Goal: Task Accomplishment & Management: Use online tool/utility

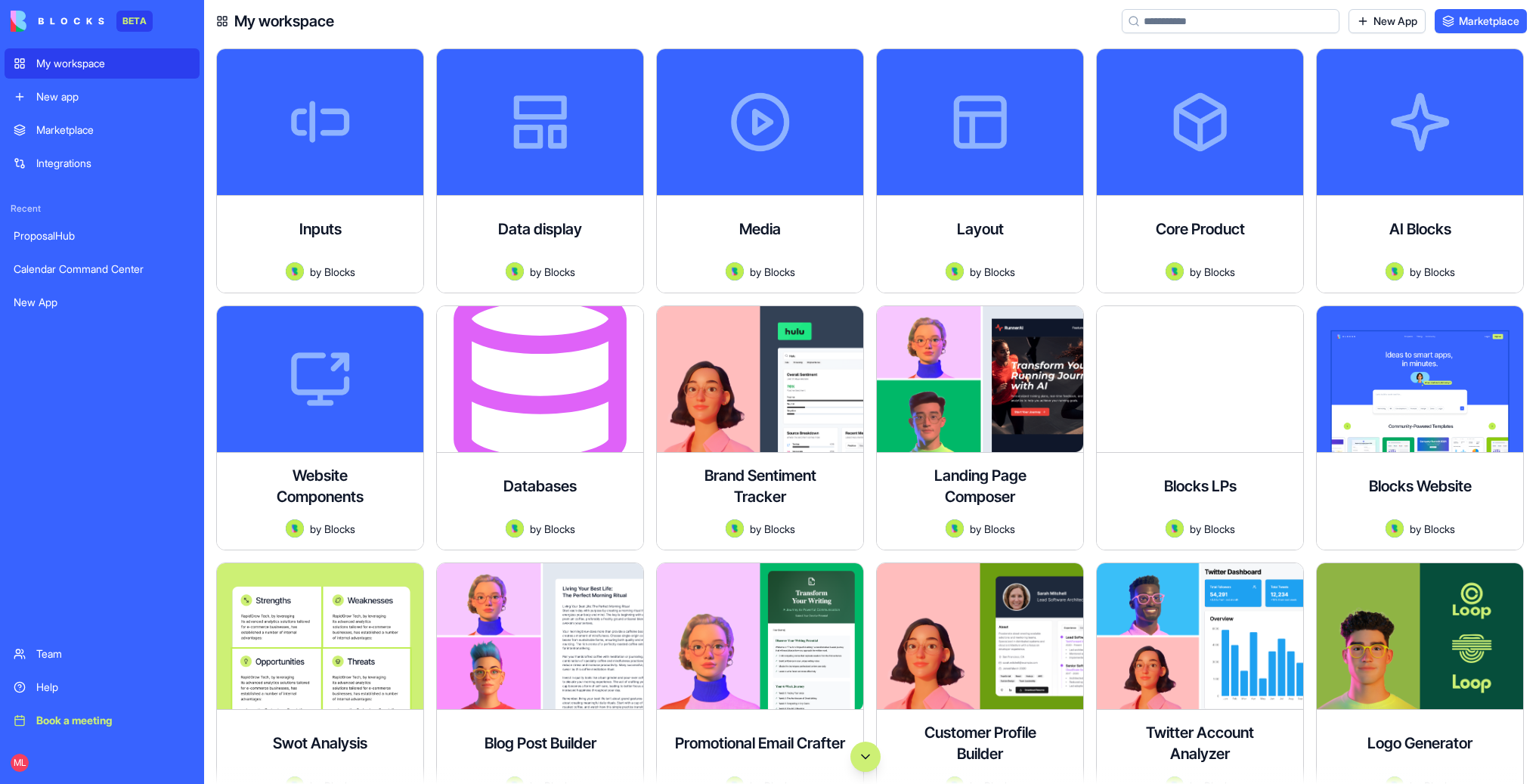
click at [42, 79] on div "My workspace New app" at bounding box center [102, 79] width 195 height 63
click at [42, 74] on link "My workspace" at bounding box center [102, 63] width 195 height 31
click at [23, 748] on div "ML" at bounding box center [102, 762] width 195 height 42
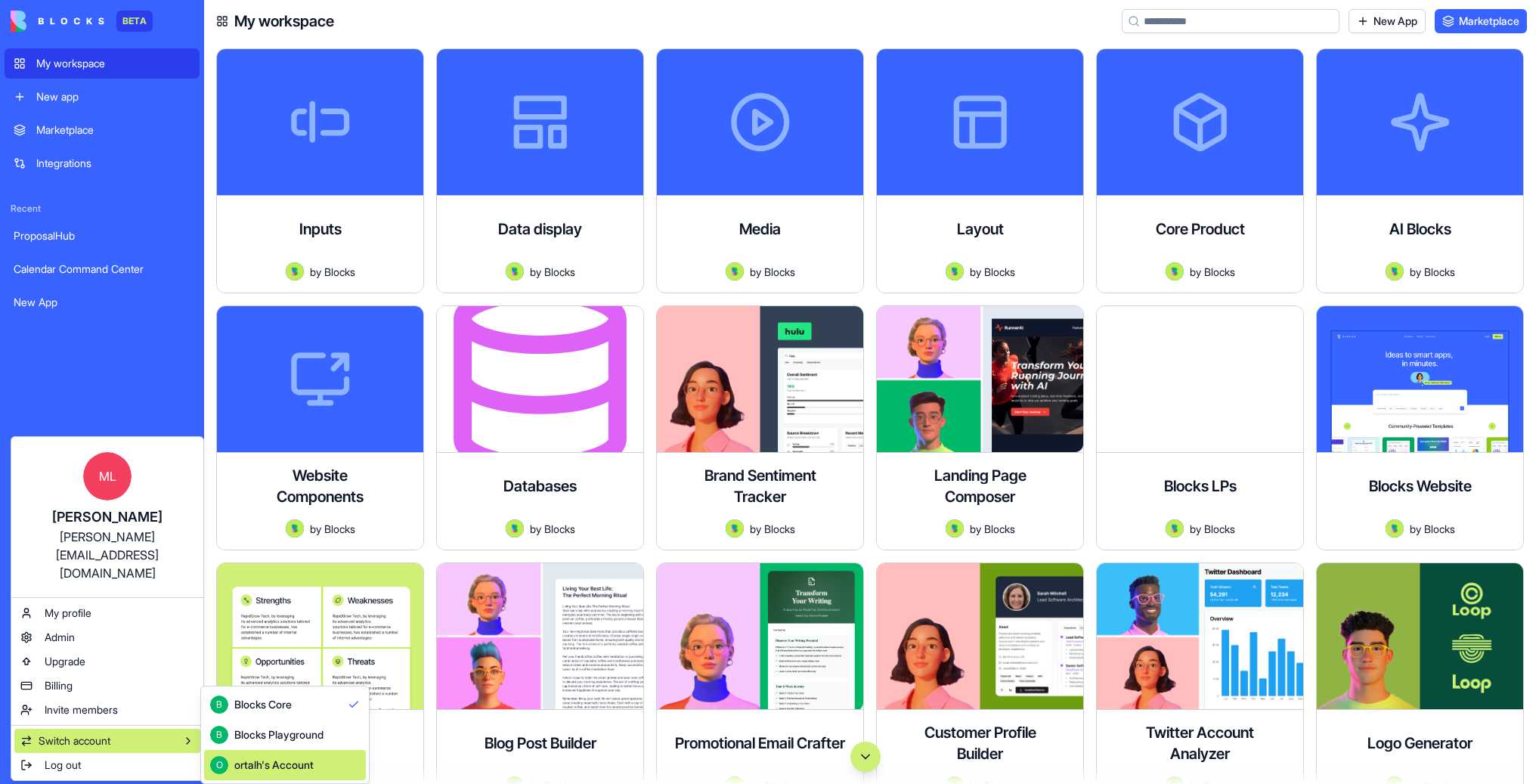
click at [289, 768] on div "ortalh's Account" at bounding box center [274, 765] width 79 height 15
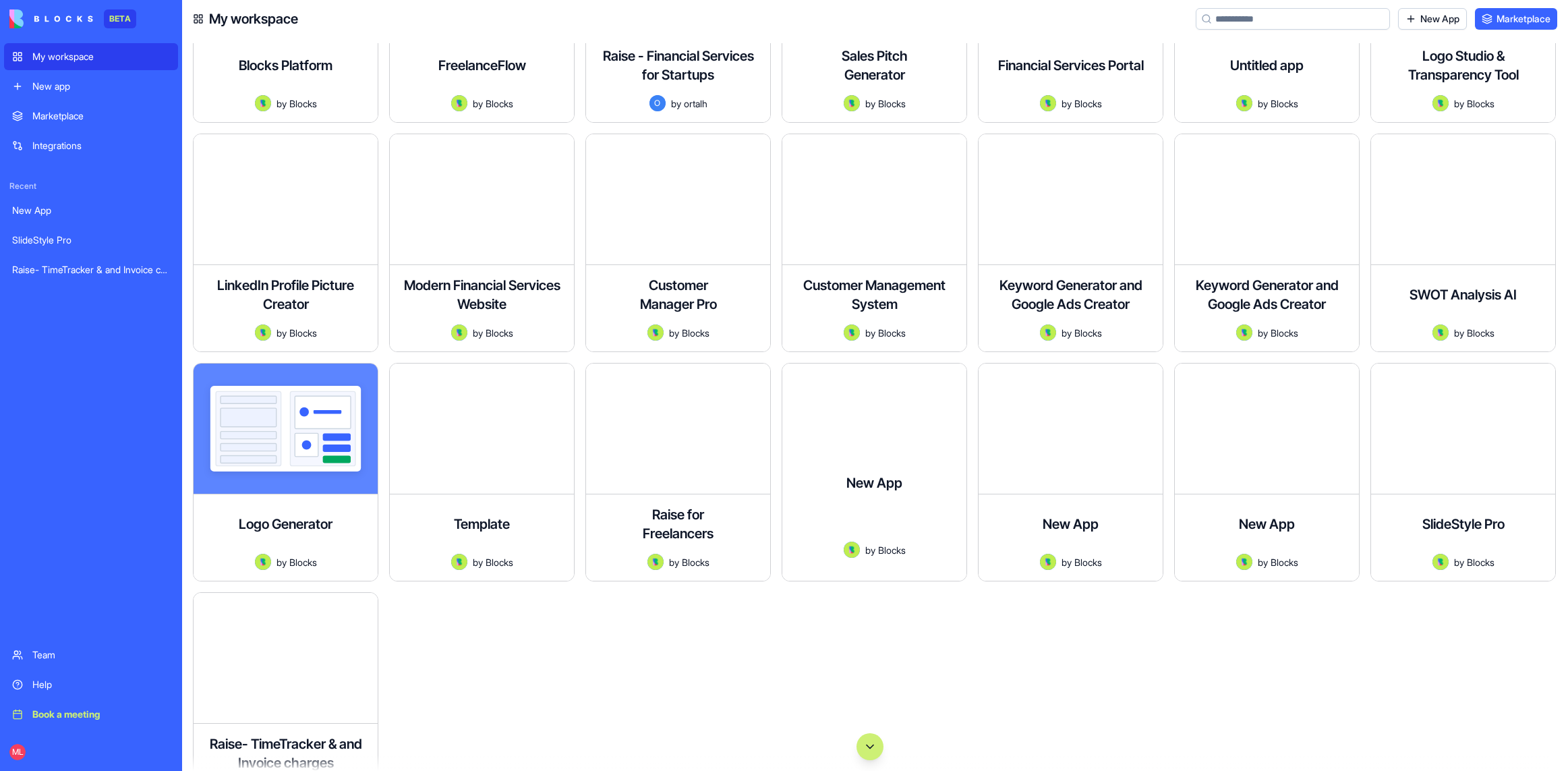
scroll to position [229, 0]
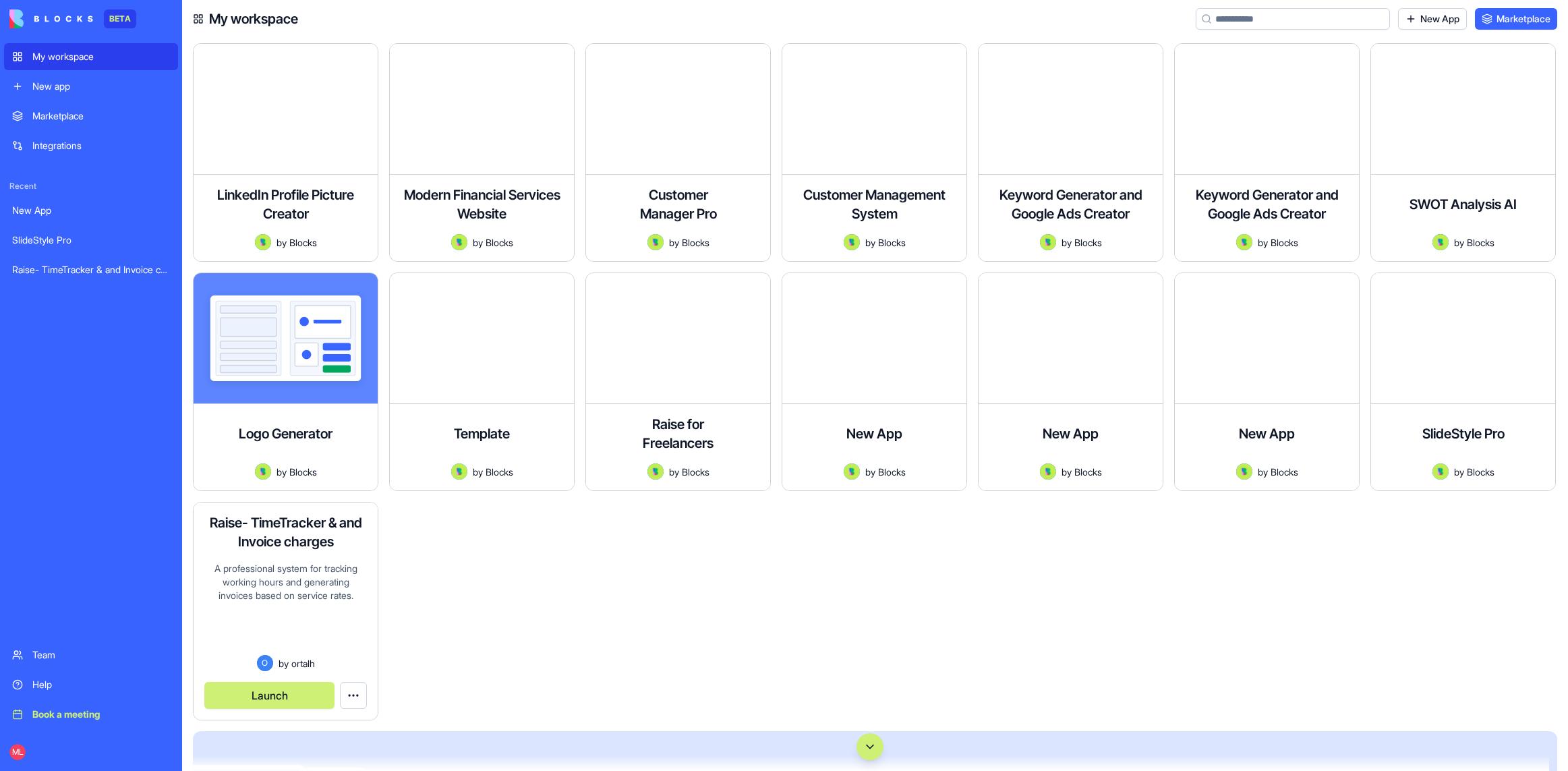
click at [345, 632] on div "A professional system for tracking working hours and generating invoices based …" at bounding box center [286, 608] width 162 height 93
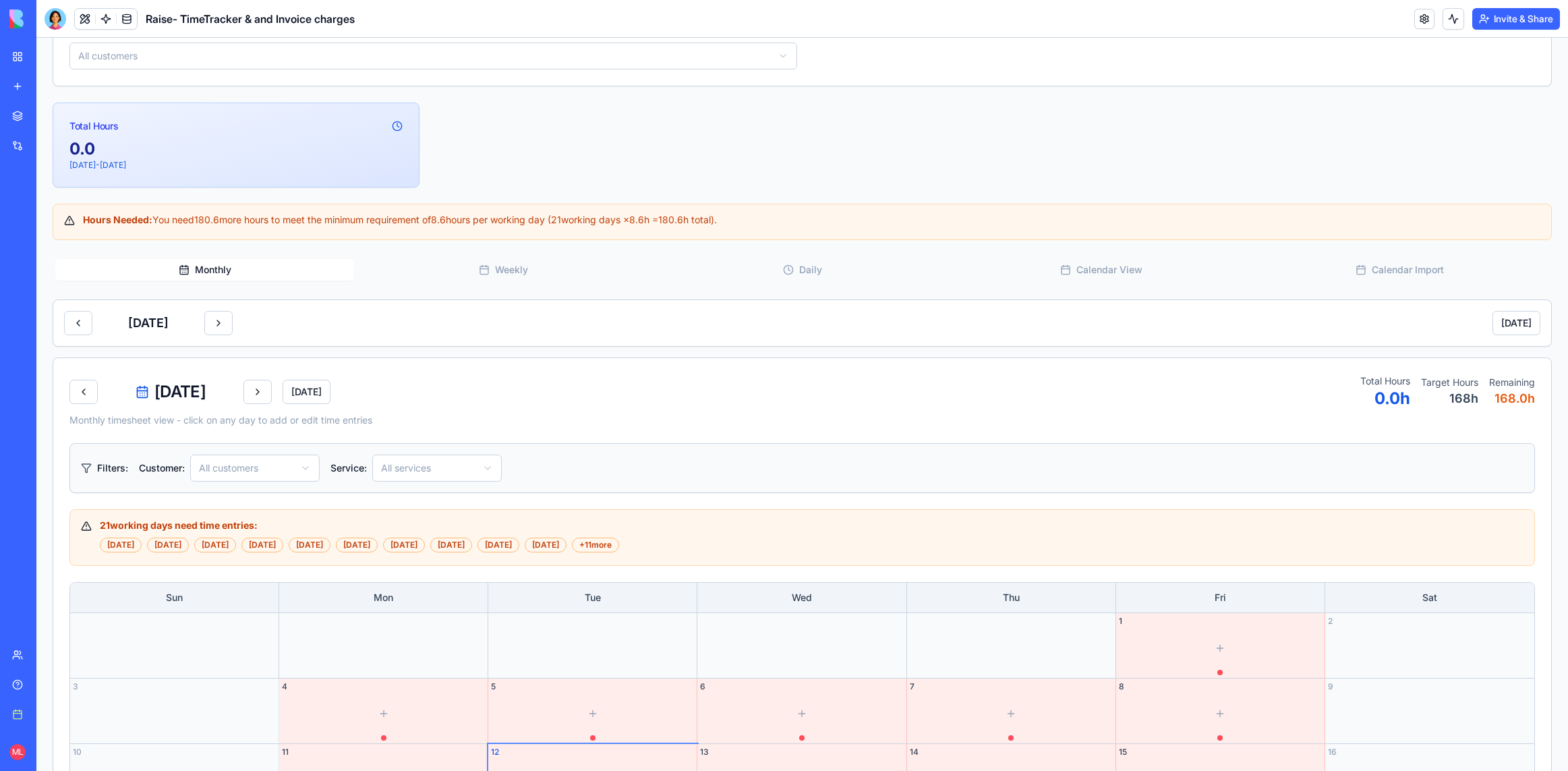
scroll to position [221, 0]
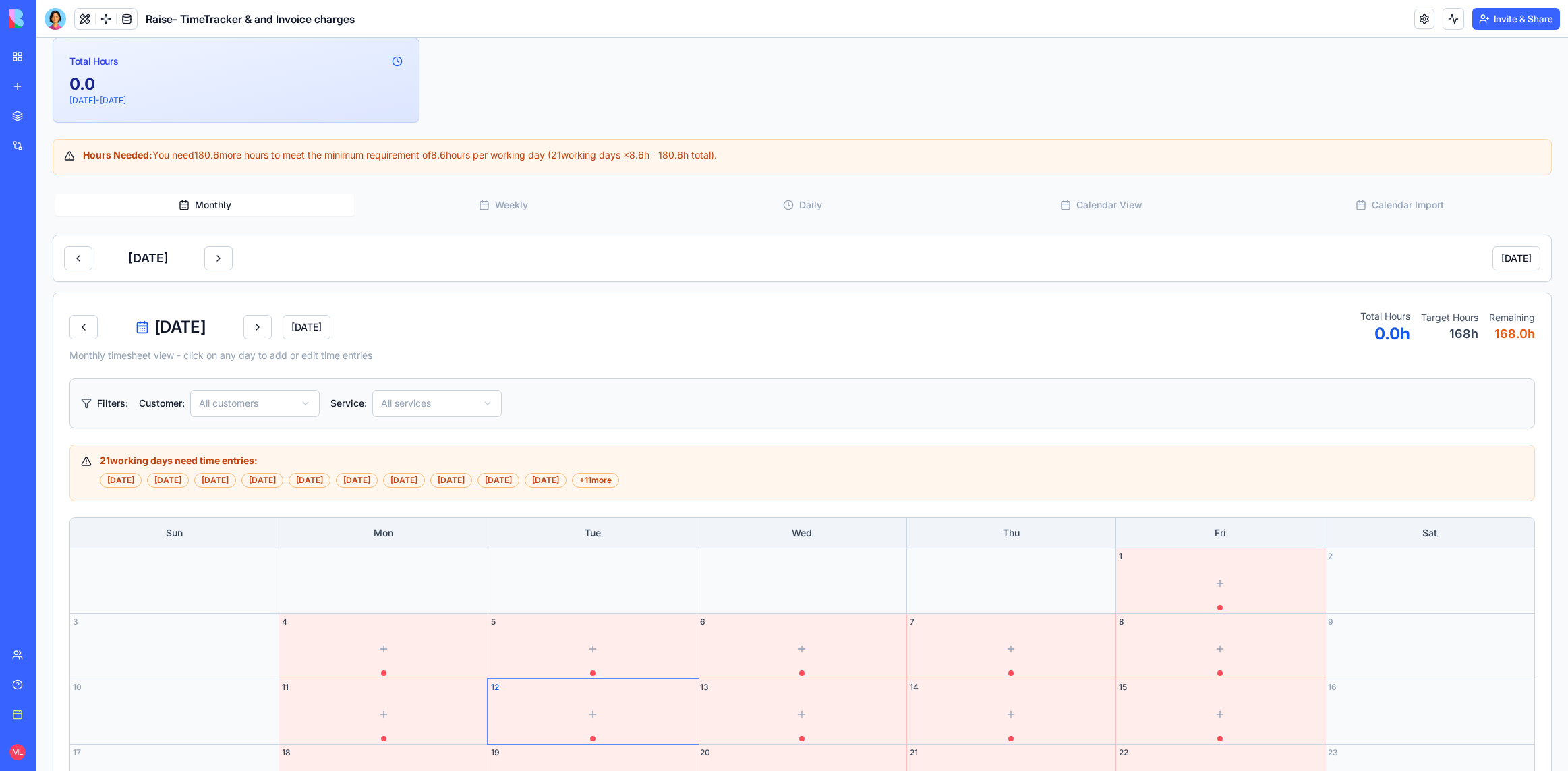
click at [515, 202] on button "Weekly" at bounding box center [503, 205] width 299 height 22
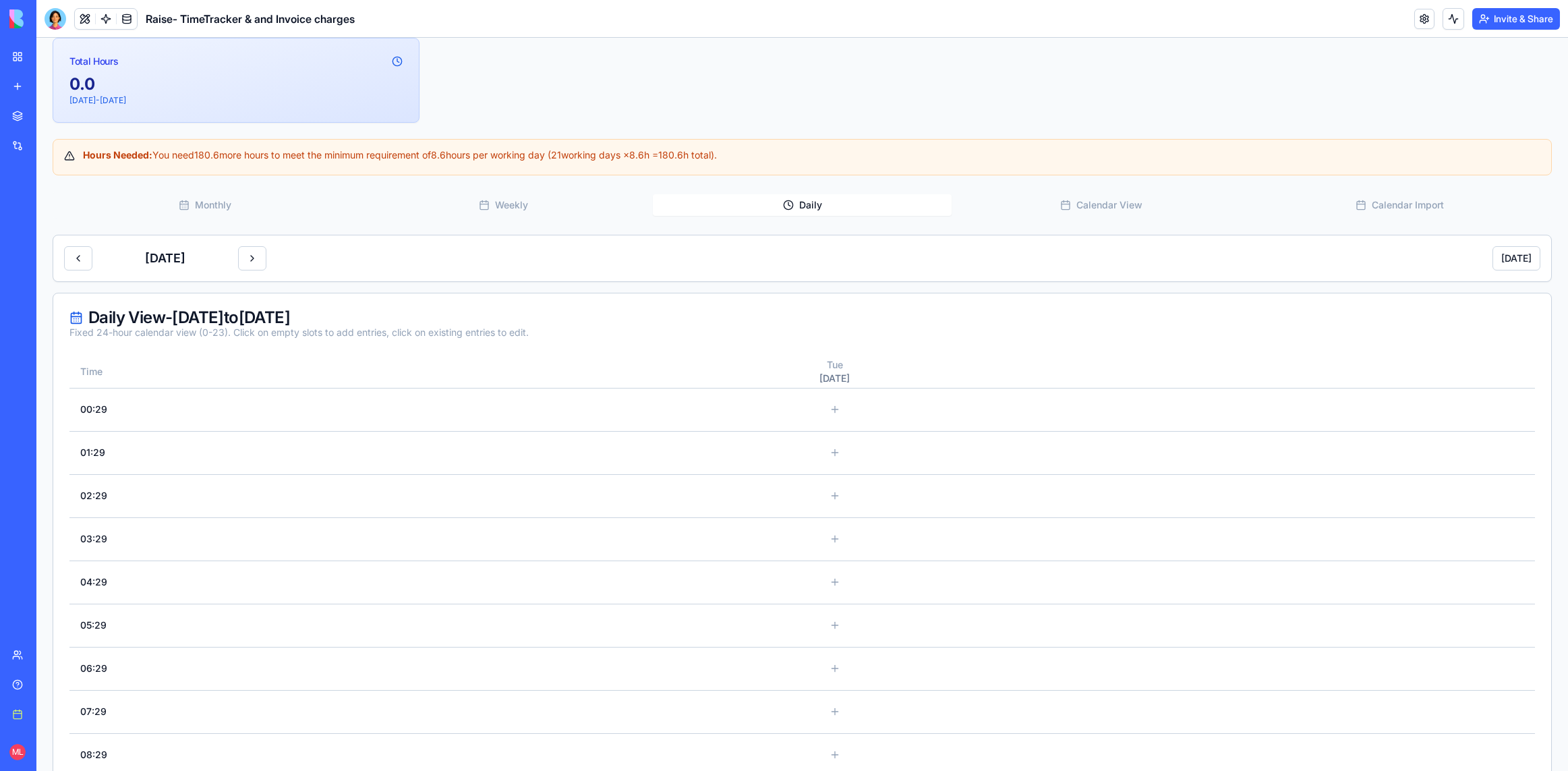
click at [849, 202] on button "Daily" at bounding box center [802, 205] width 299 height 22
click at [540, 208] on button "Weekly" at bounding box center [503, 205] width 299 height 22
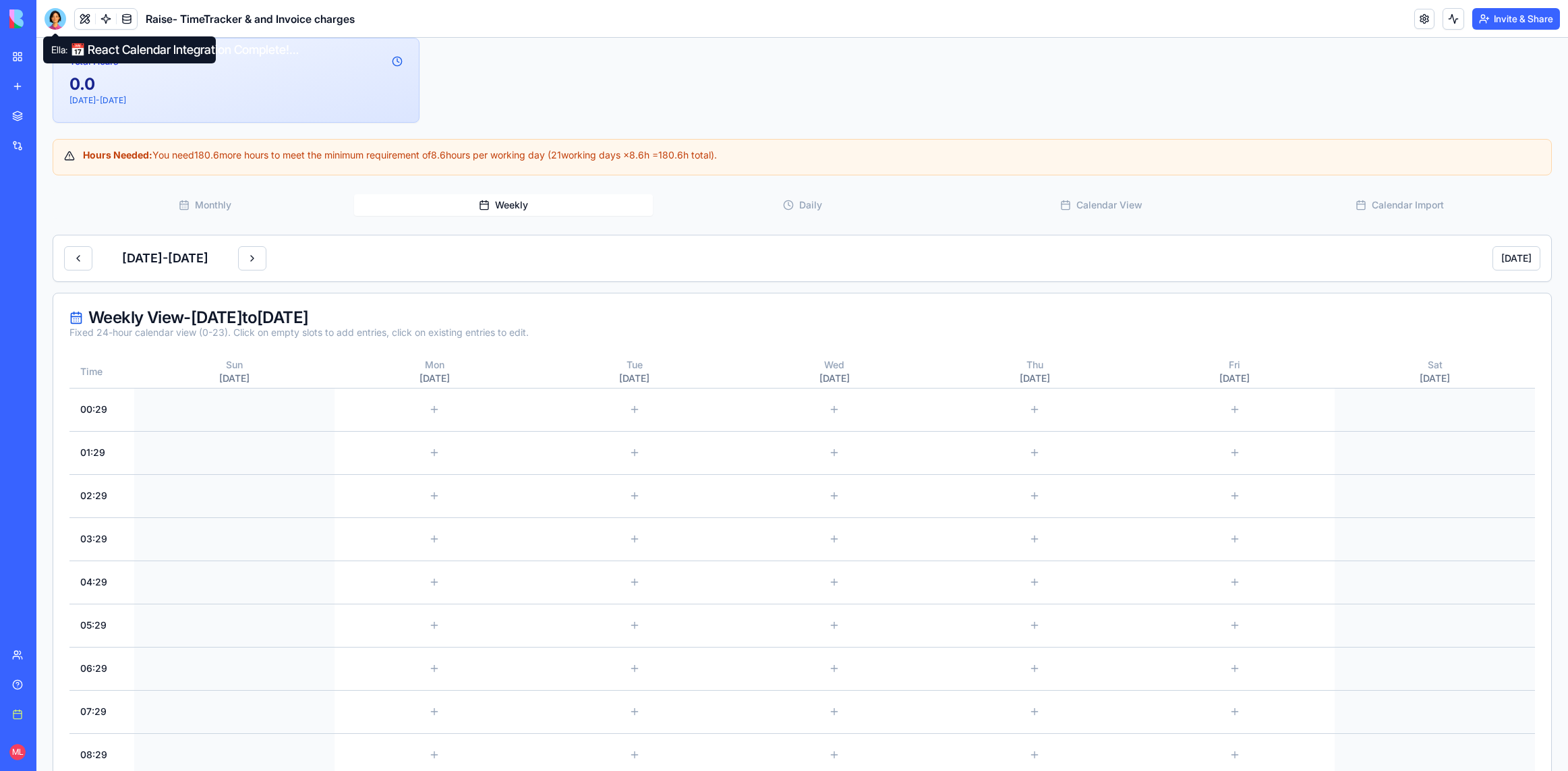
click at [52, 21] on div at bounding box center [55, 19] width 22 height 22
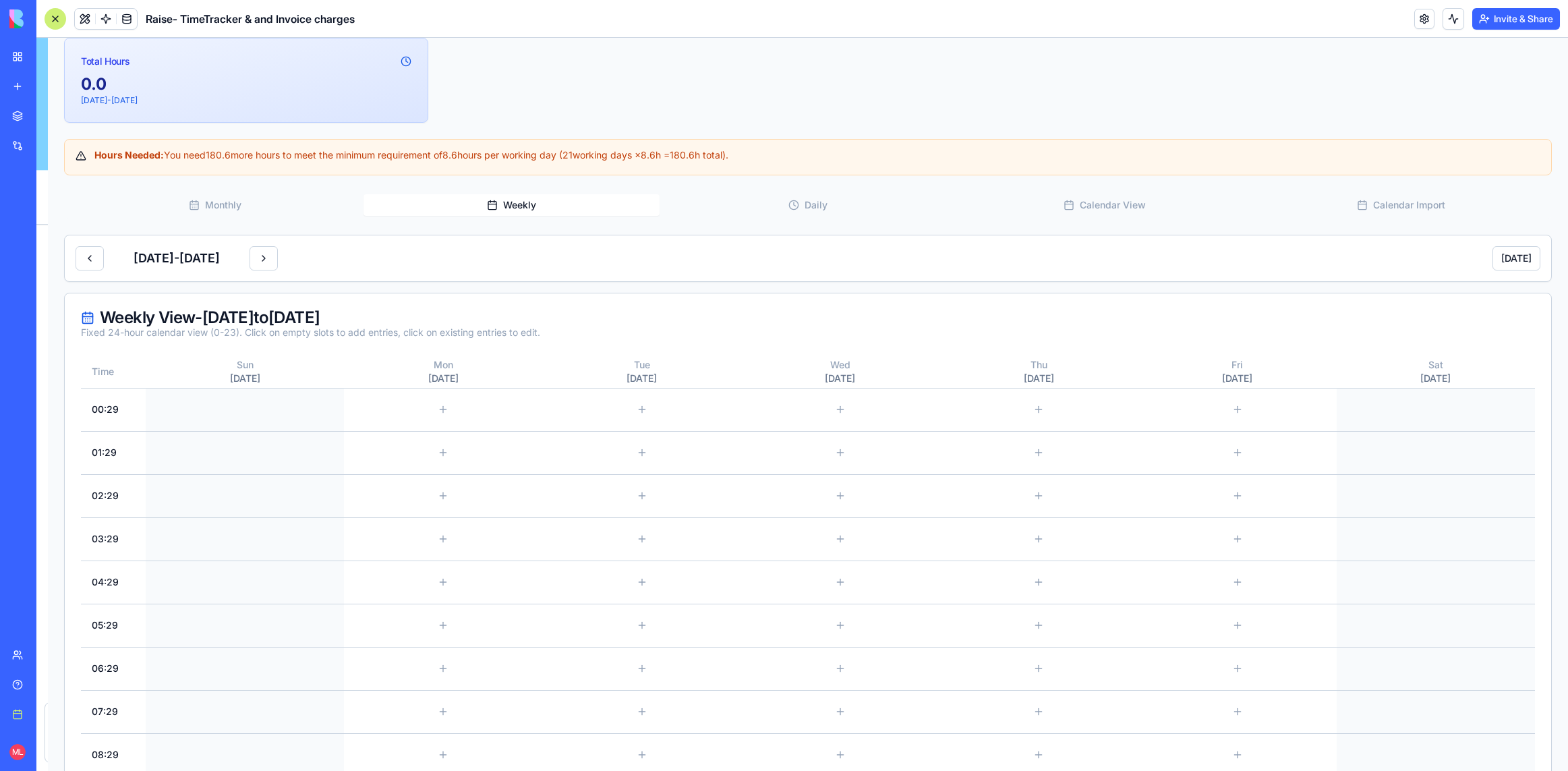
scroll to position [29031, 0]
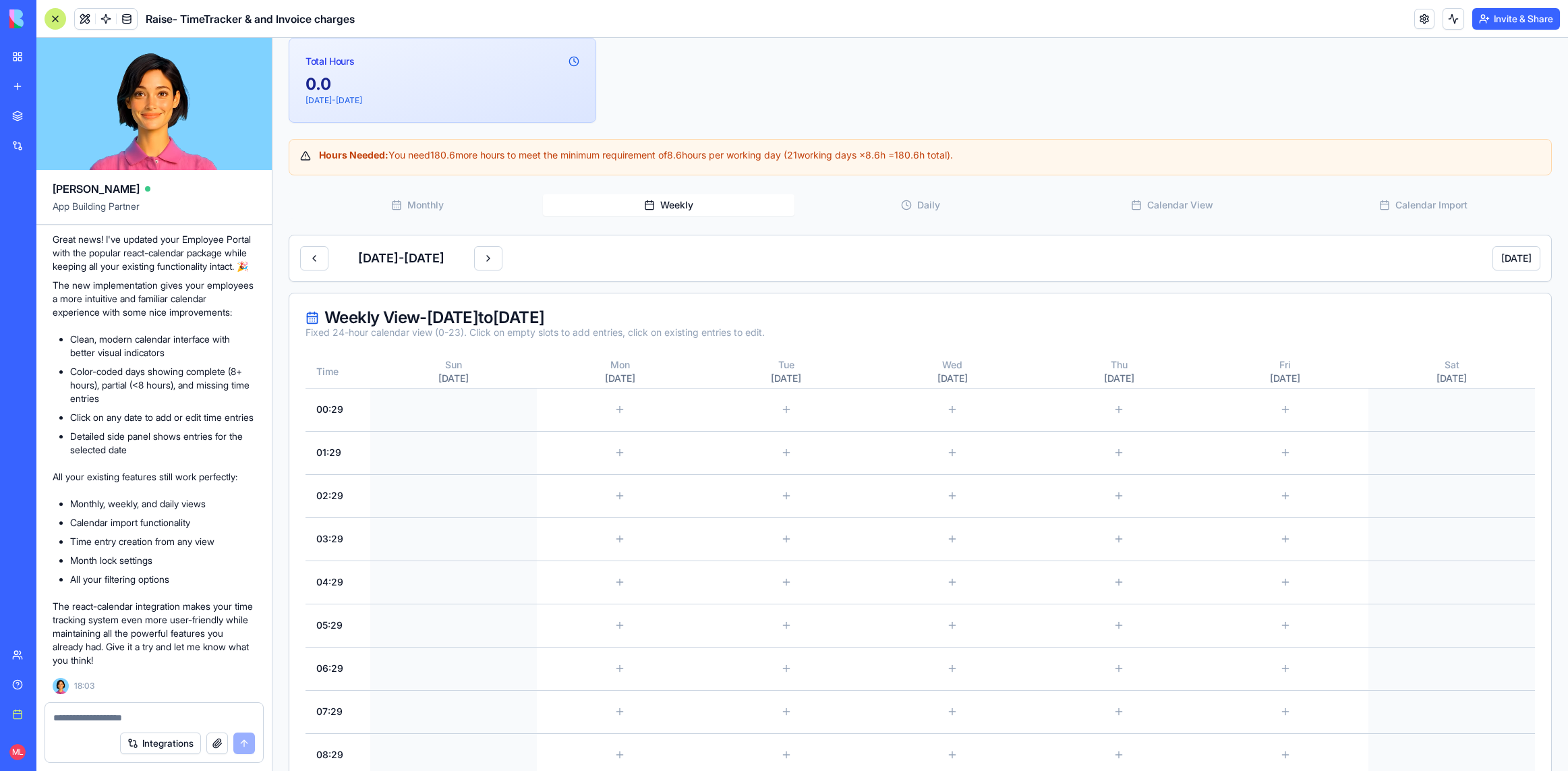
click at [67, 699] on div "Integrations" at bounding box center [154, 742] width 218 height 37
click at [67, 699] on textarea at bounding box center [154, 718] width 202 height 14
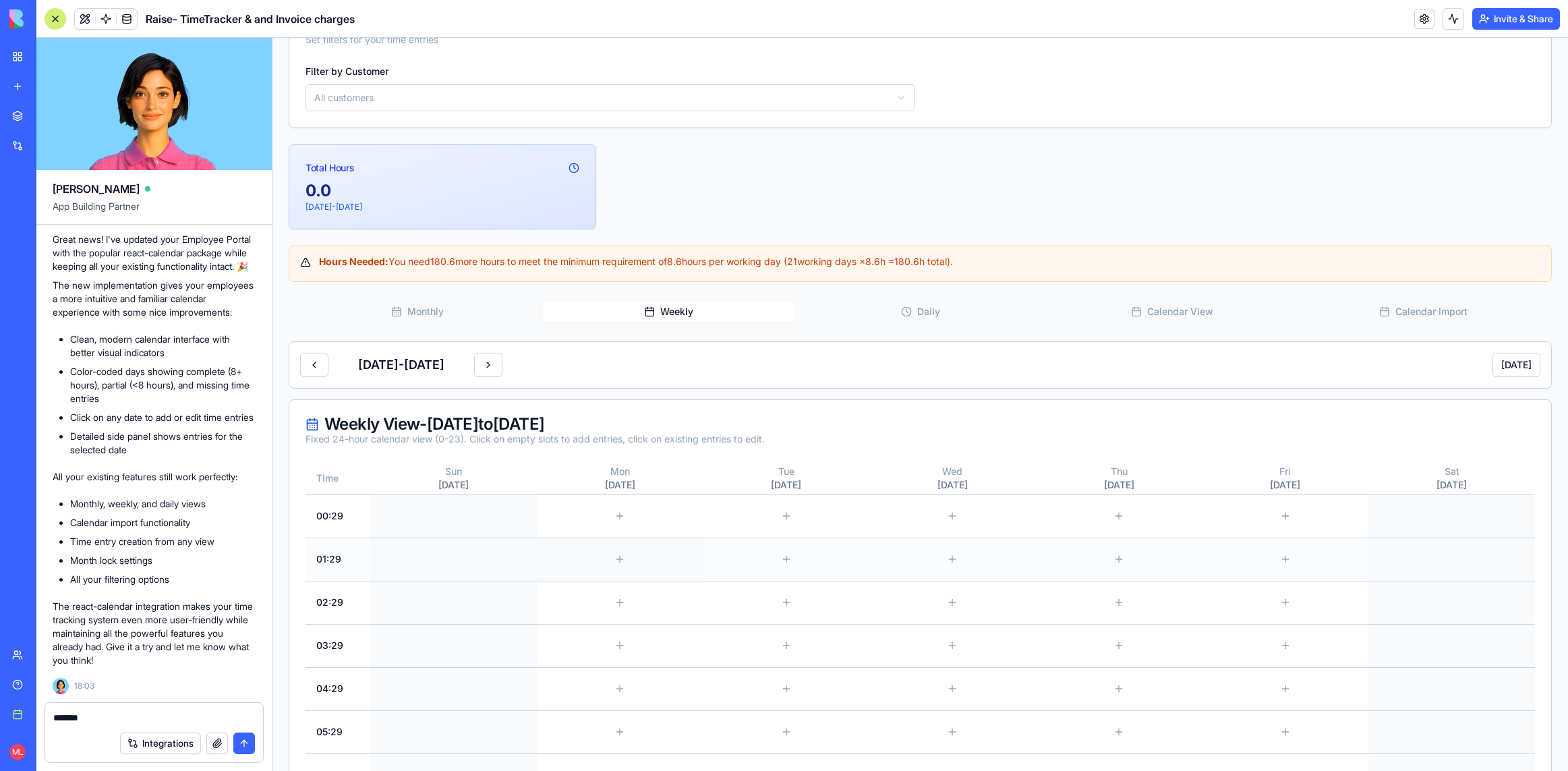
scroll to position [0, 0]
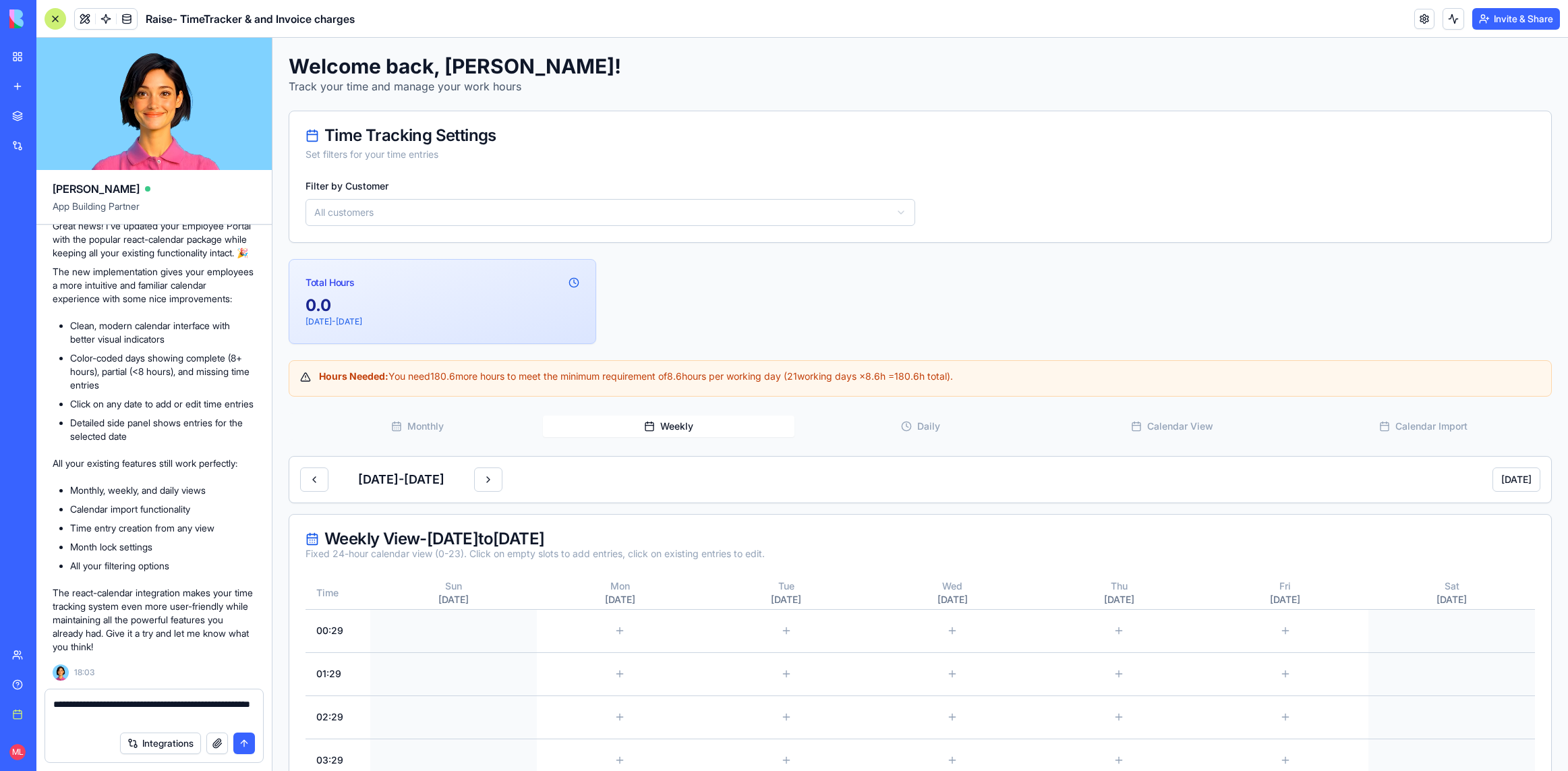
click at [209, 699] on textarea "**********" at bounding box center [154, 711] width 202 height 27
click at [221, 699] on textarea "**********" at bounding box center [154, 711] width 202 height 27
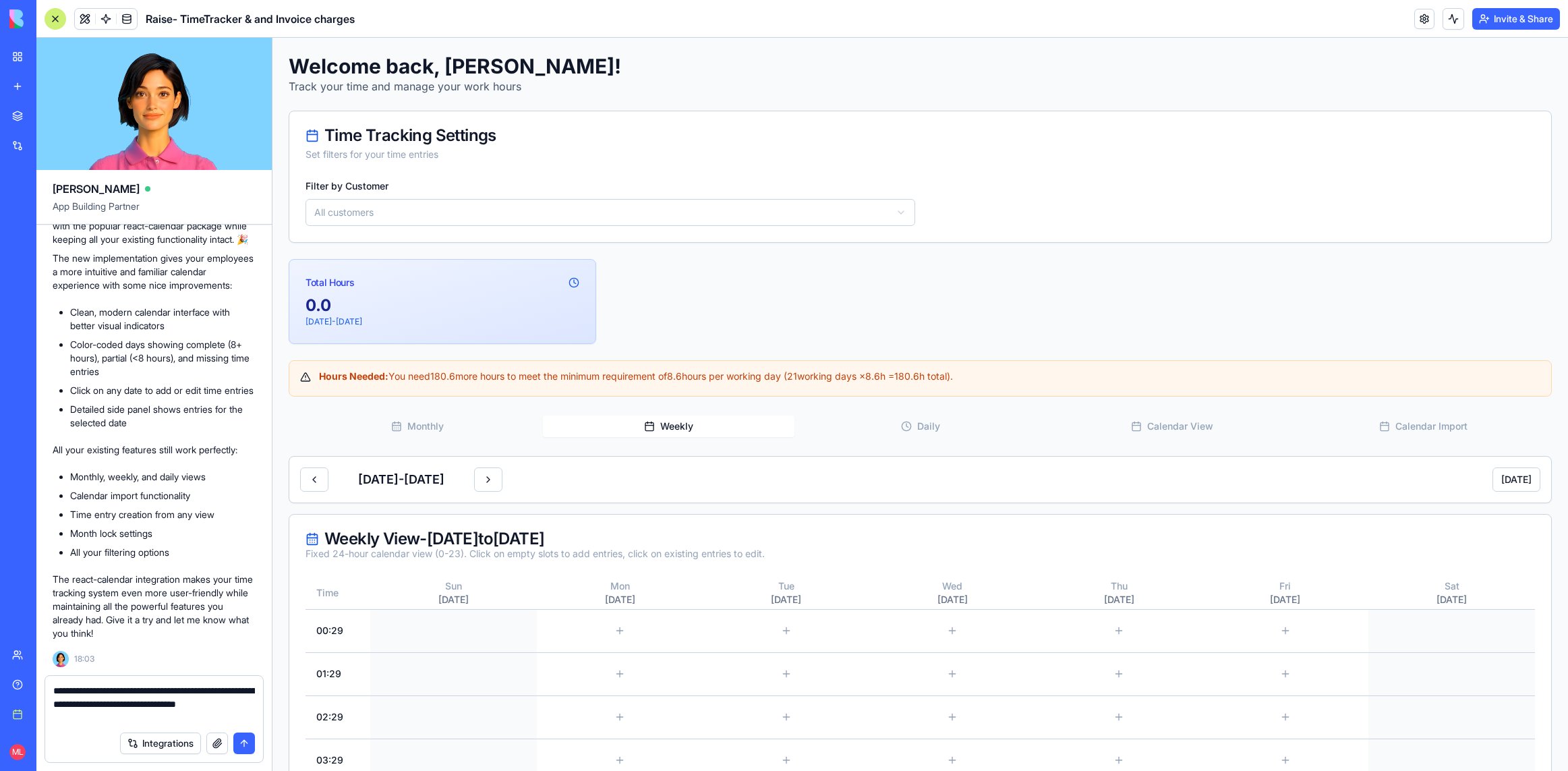
type textarea "**********"
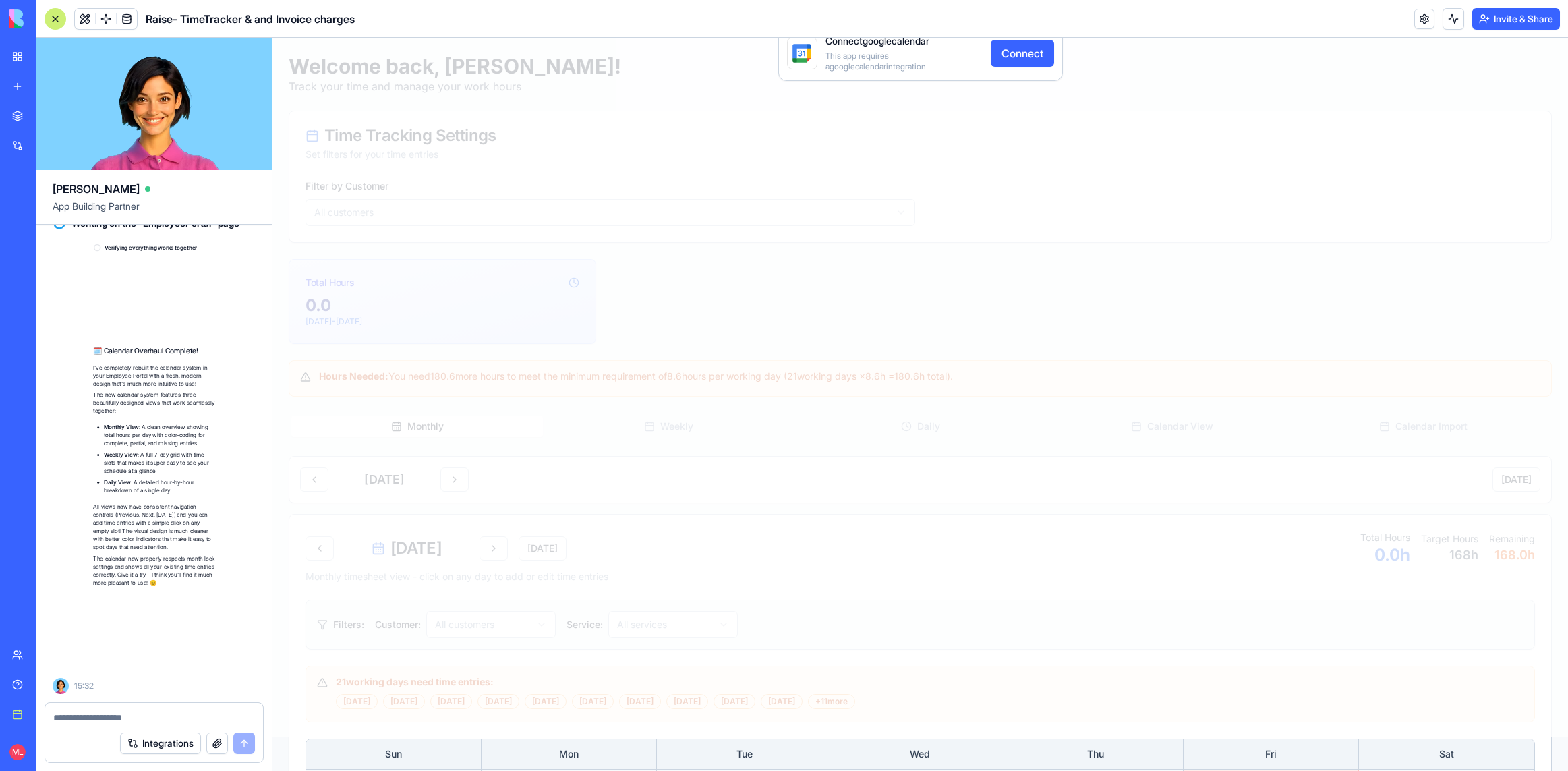
scroll to position [29597, 0]
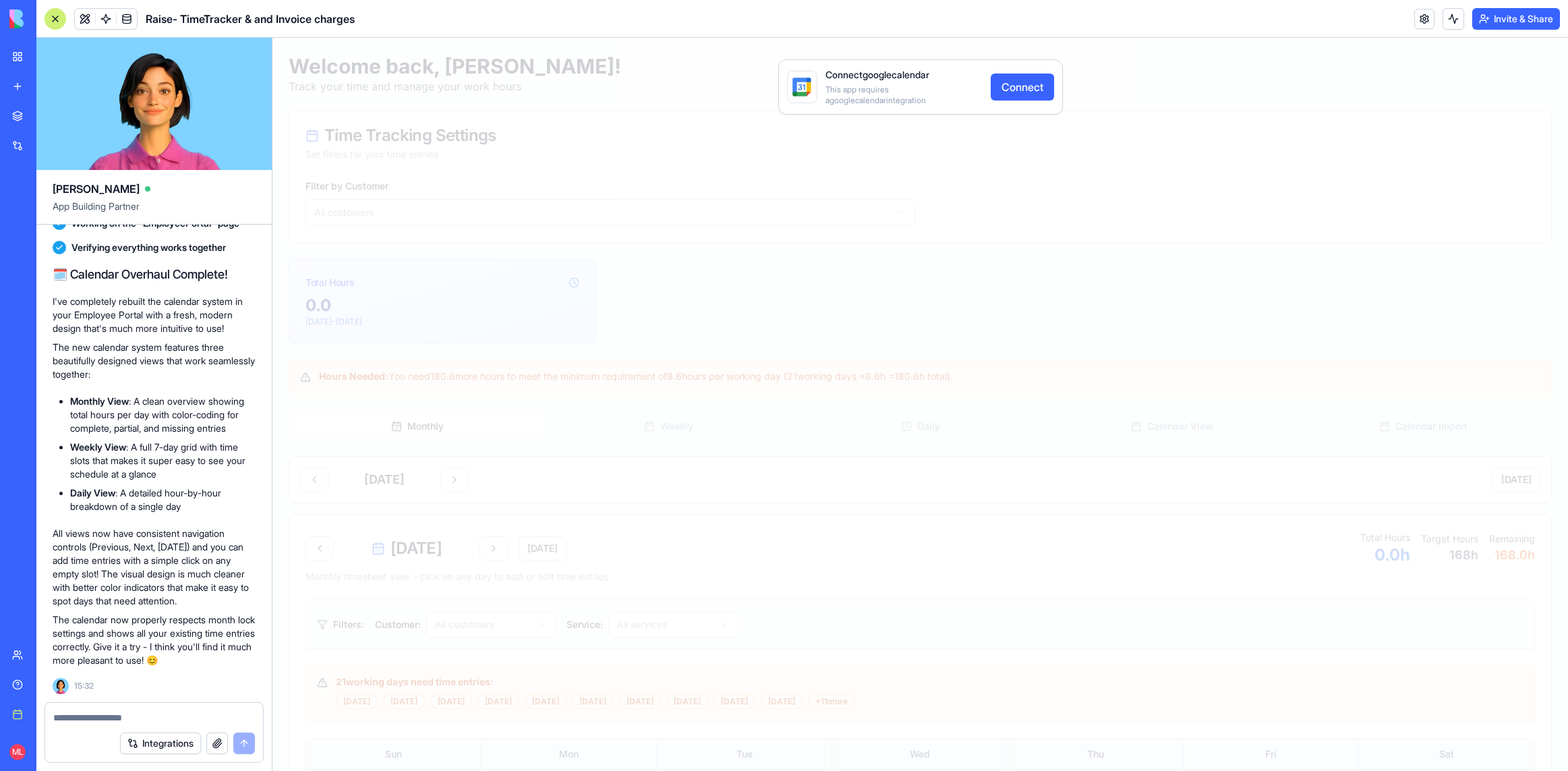
click at [706, 516] on div "Connect googlecalendar This app requires a googlecalendar integration Connect" at bounding box center [920, 404] width 1295 height 733
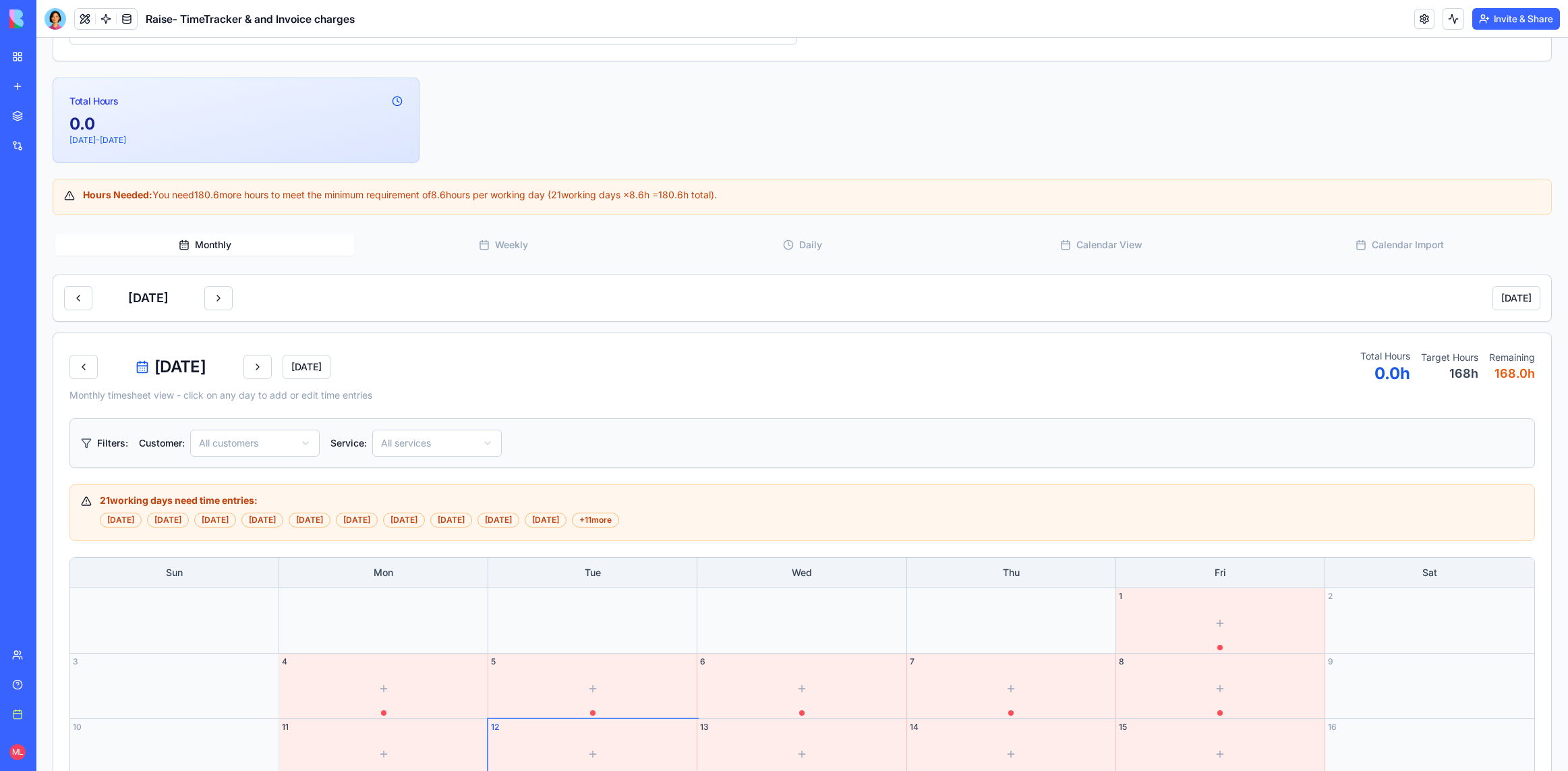
scroll to position [280, 0]
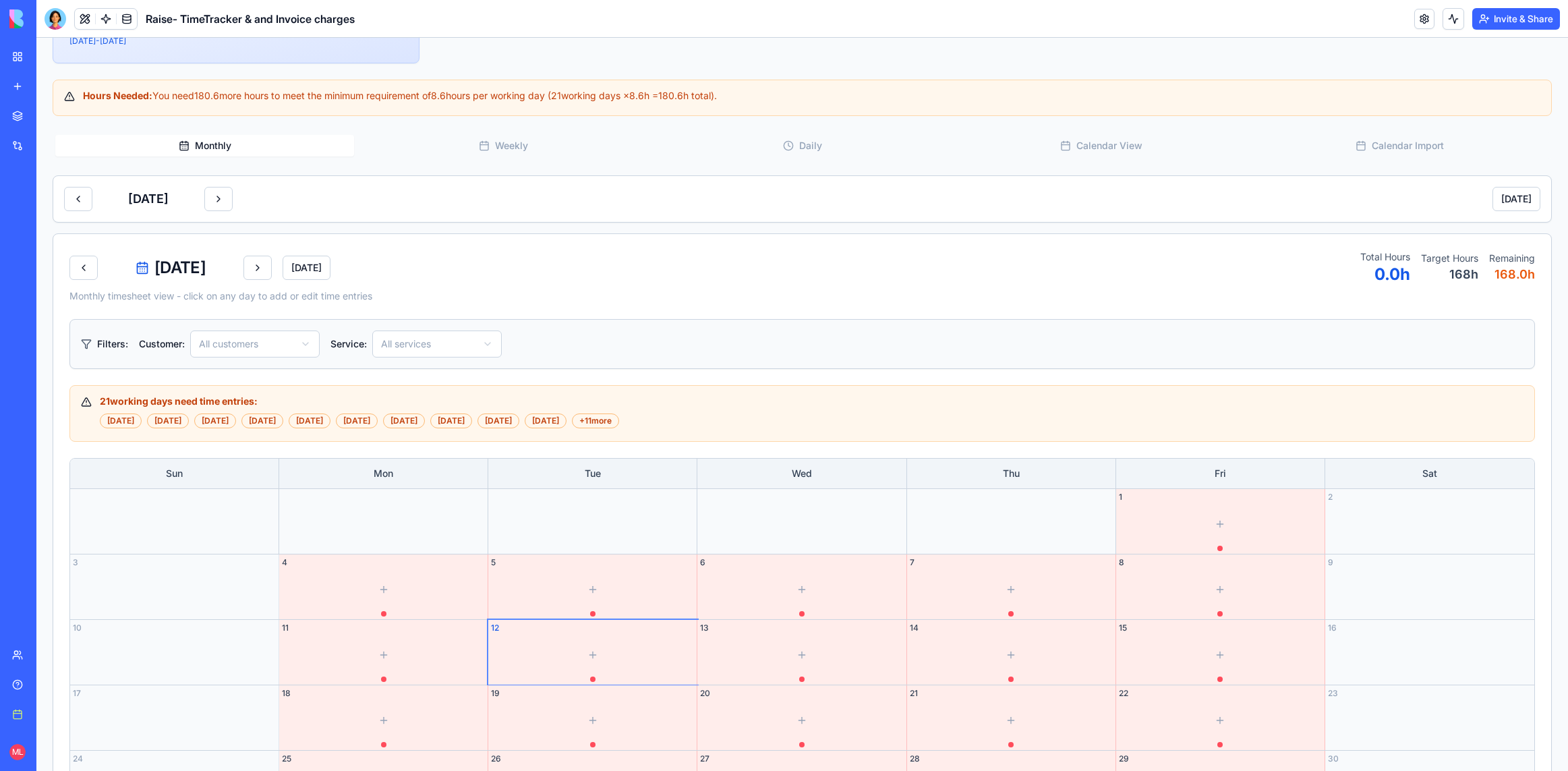
click at [489, 160] on div "Monthly Weekly Daily Calendar View Calendar Import August 2025 Today August 202…" at bounding box center [802, 538] width 1499 height 812
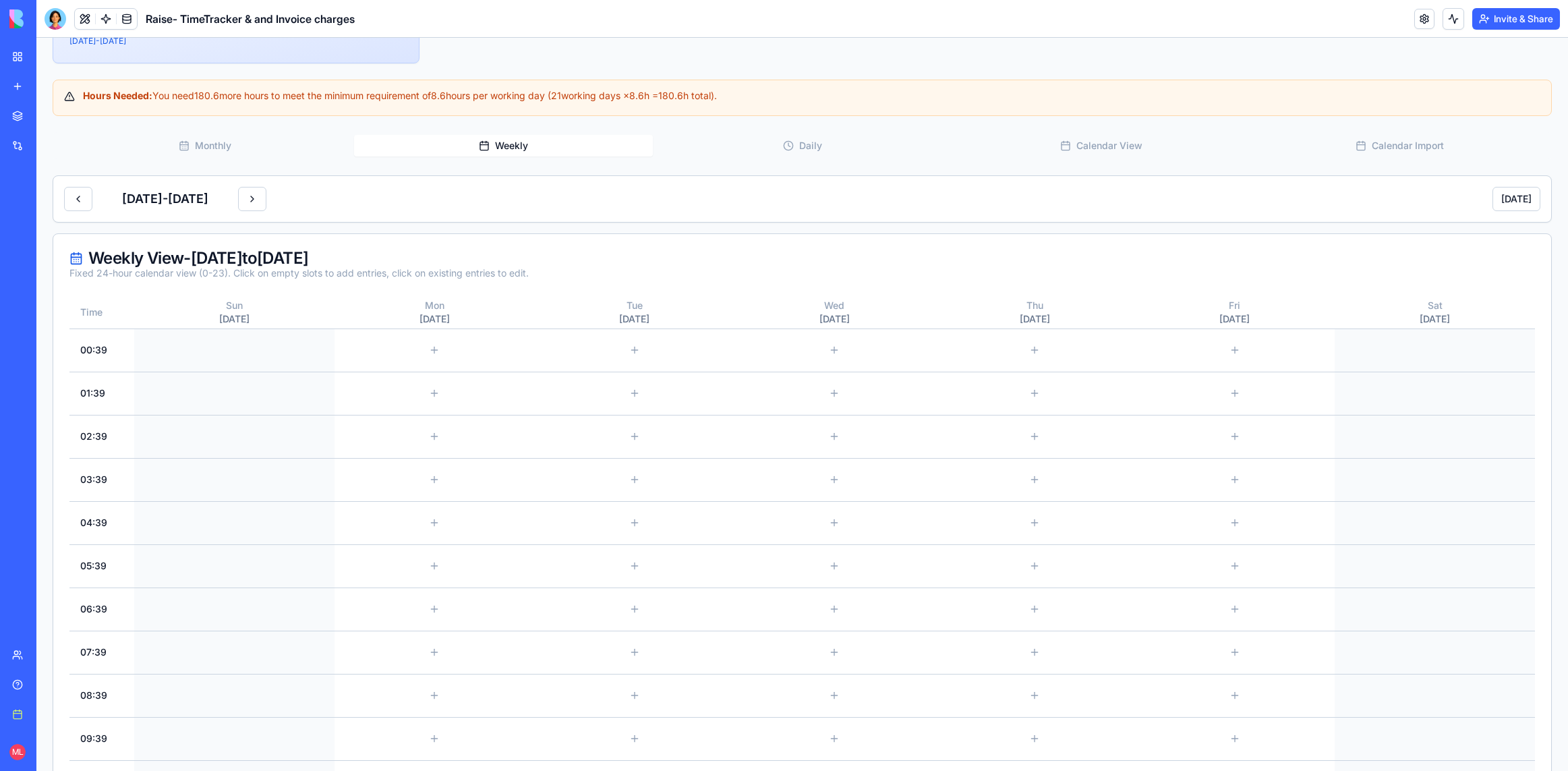
click at [489, 149] on button "Weekly" at bounding box center [503, 146] width 299 height 22
click at [805, 145] on button "Daily" at bounding box center [802, 146] width 299 height 22
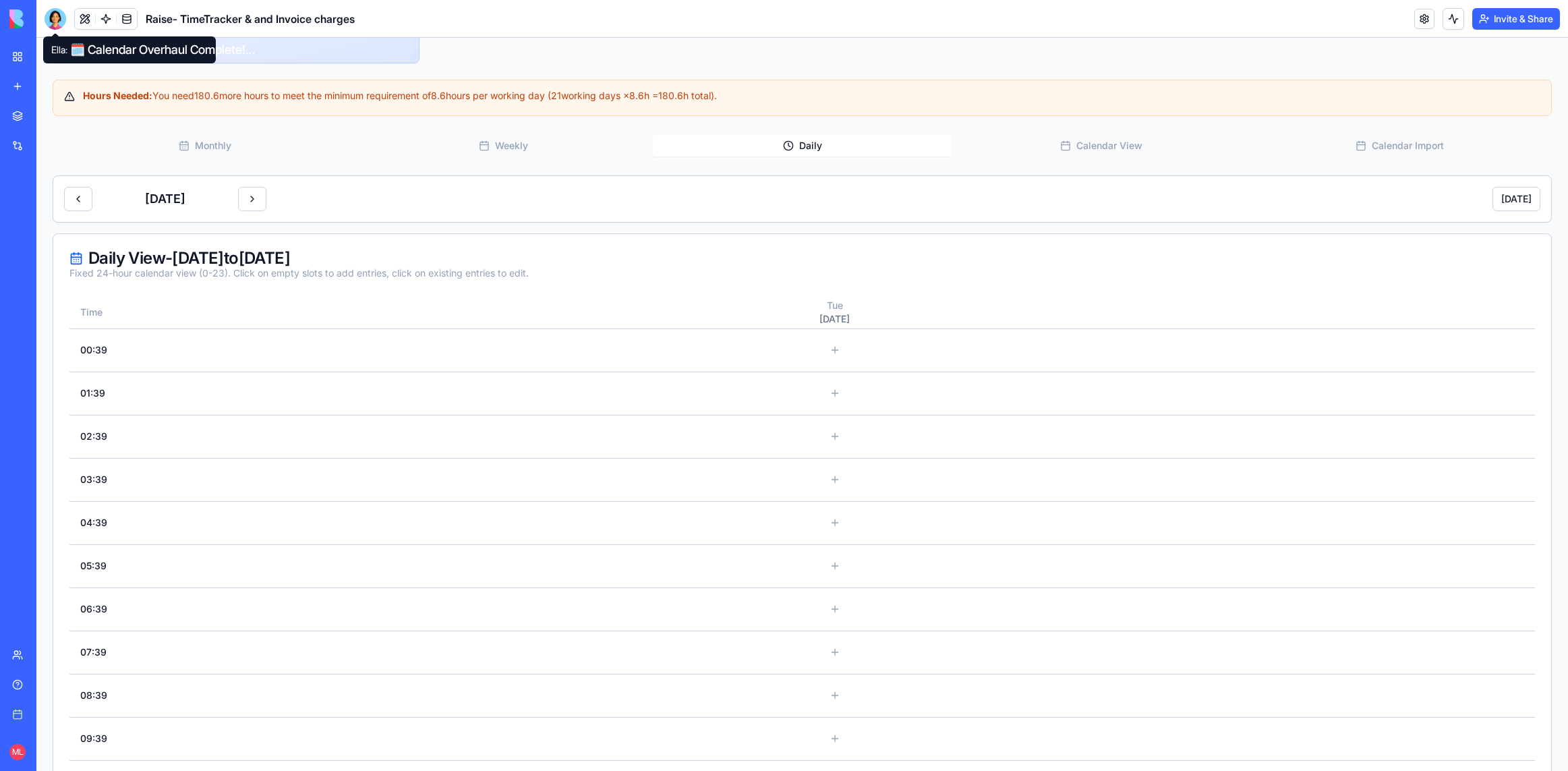
click at [60, 22] on div at bounding box center [55, 19] width 22 height 22
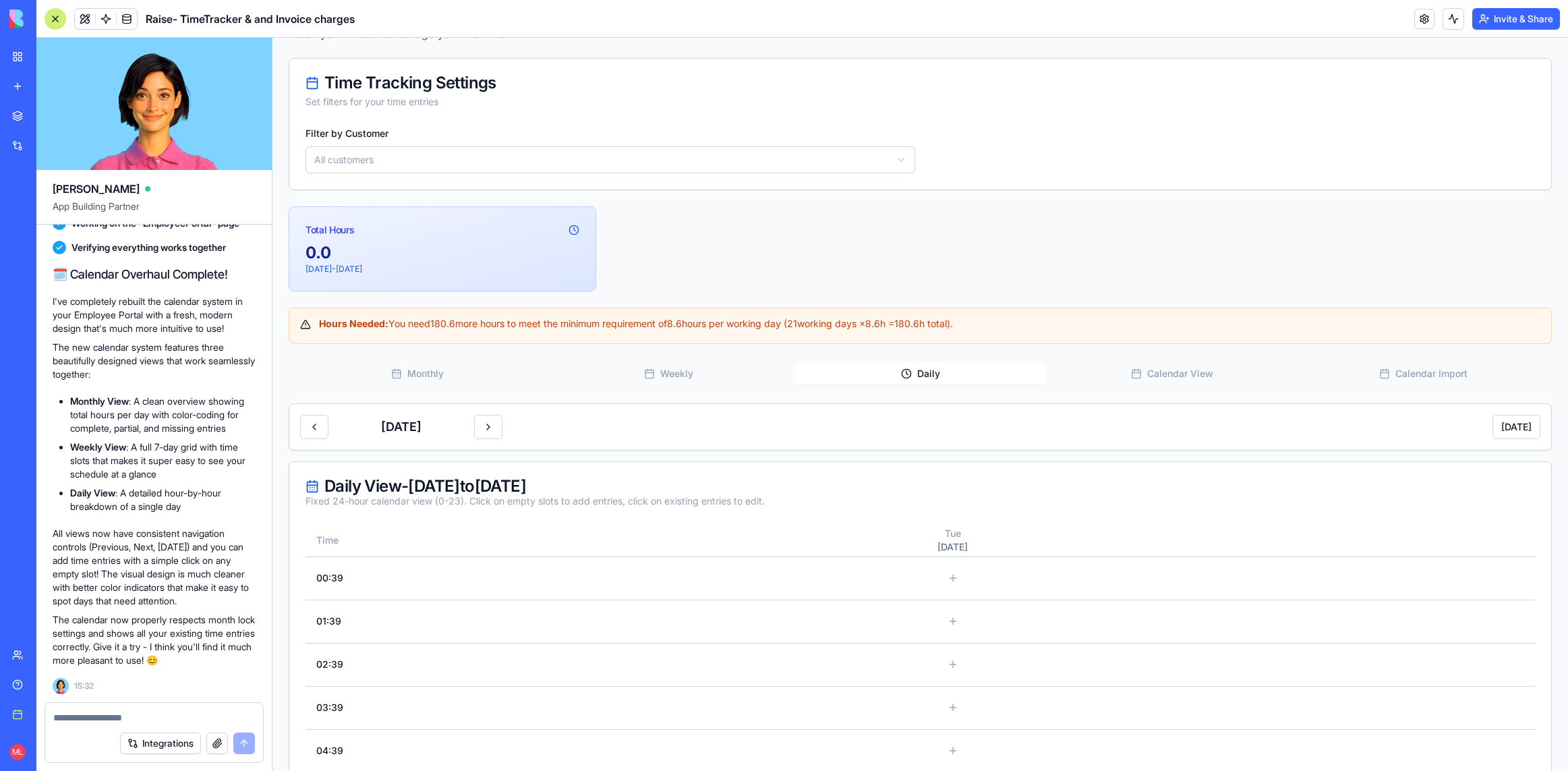
scroll to position [53, 0]
click at [167, 712] on textarea at bounding box center [154, 718] width 202 height 14
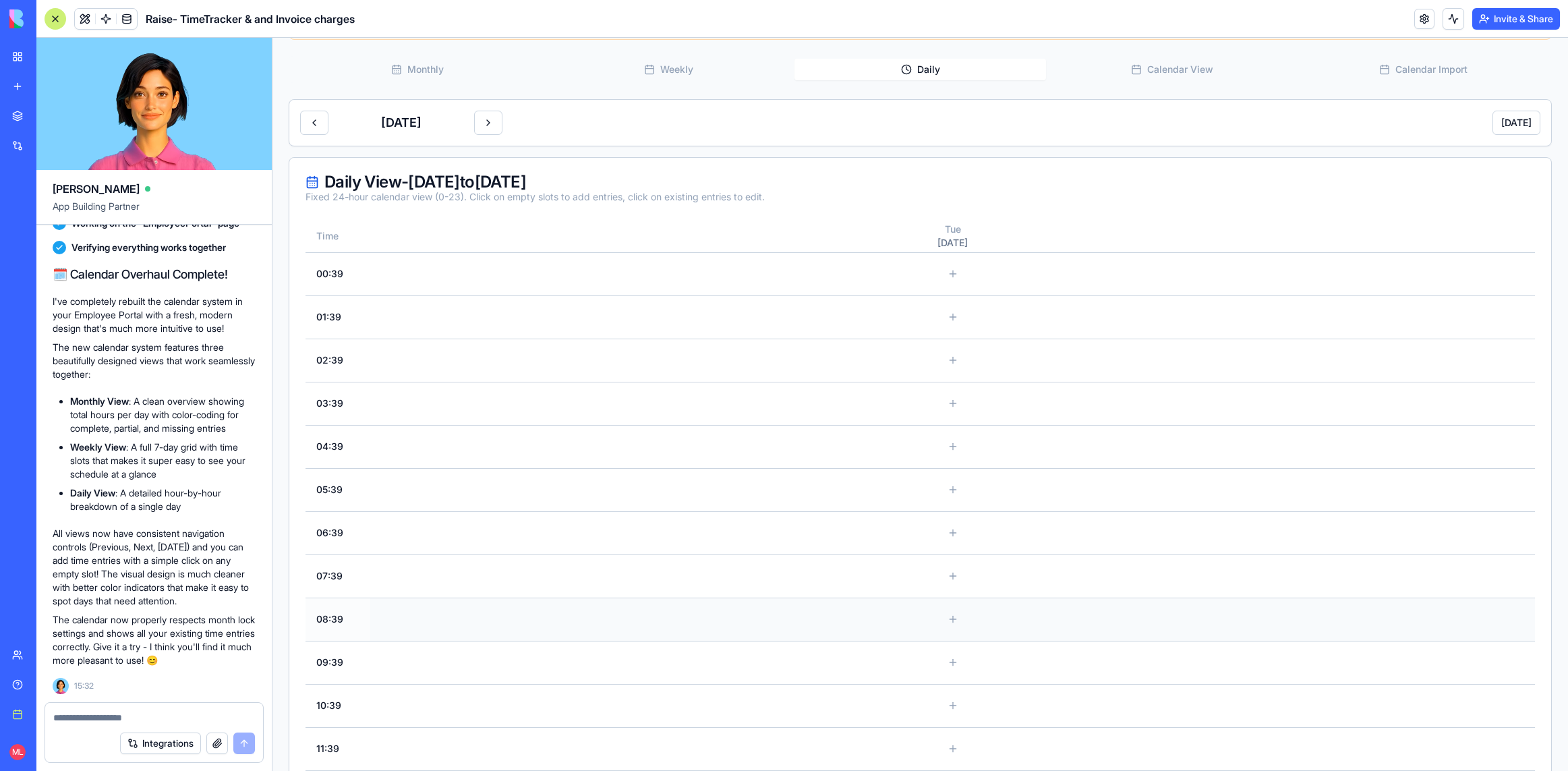
scroll to position [0, 0]
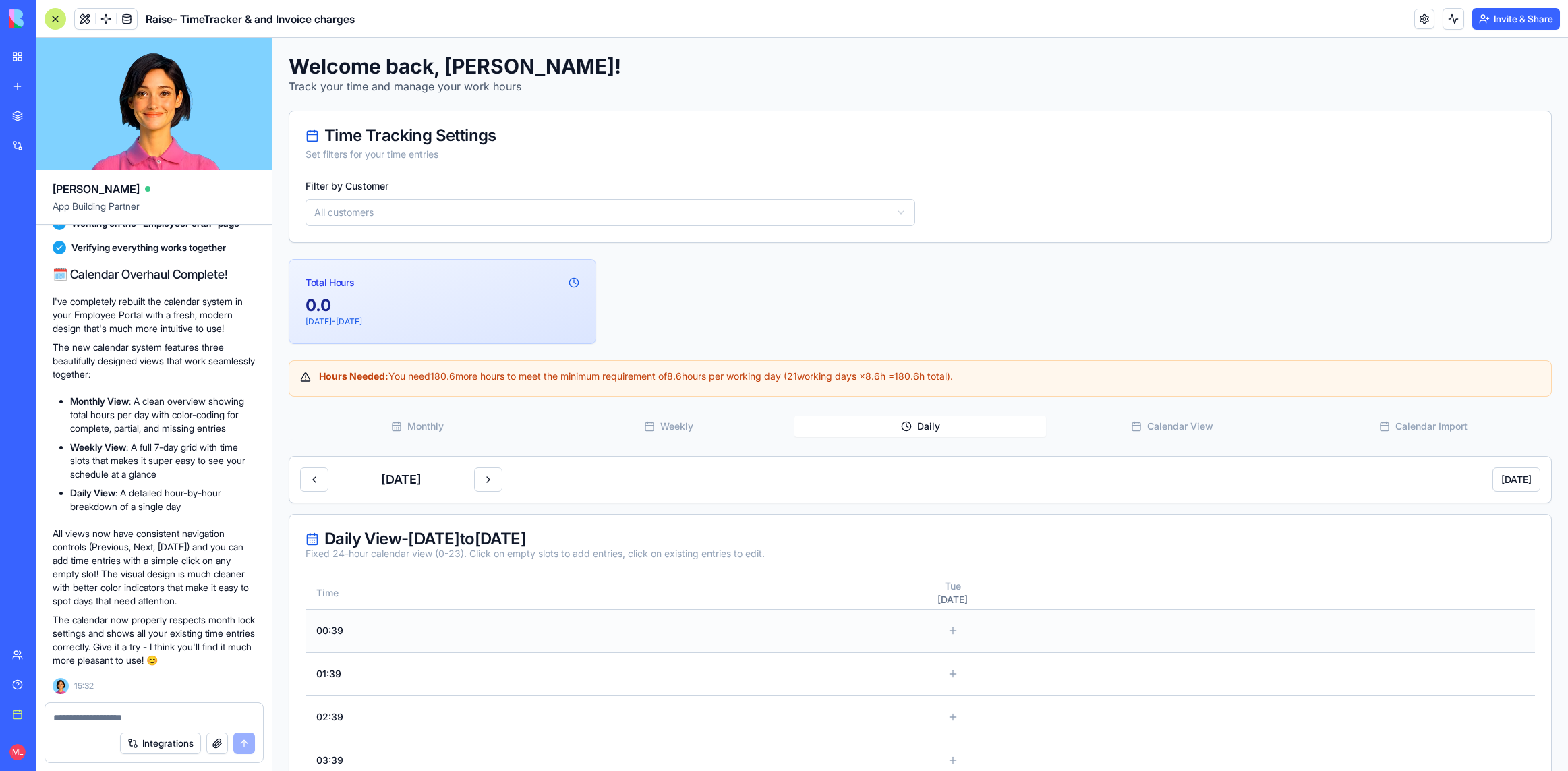
click at [331, 631] on td "00:39" at bounding box center [337, 630] width 65 height 43
click at [689, 423] on button "Weekly" at bounding box center [668, 426] width 252 height 22
click at [875, 426] on button "Daily" at bounding box center [920, 426] width 252 height 22
